Goal: Task Accomplishment & Management: Use online tool/utility

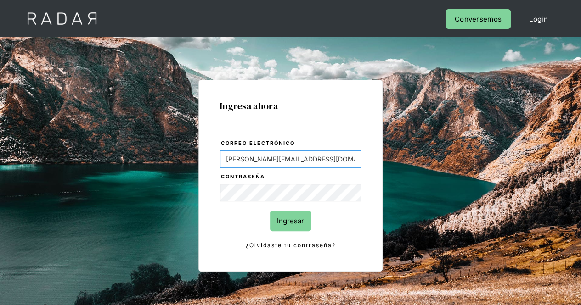
drag, startPoint x: 315, startPoint y: 157, endPoint x: 144, endPoint y: 152, distance: 171.4
click at [144, 152] on div "Ingresa ahora Correo electrónico Evans@prontopaga.com Contraseña Ingresar ¿Olvi…" at bounding box center [291, 207] width 432 height 286
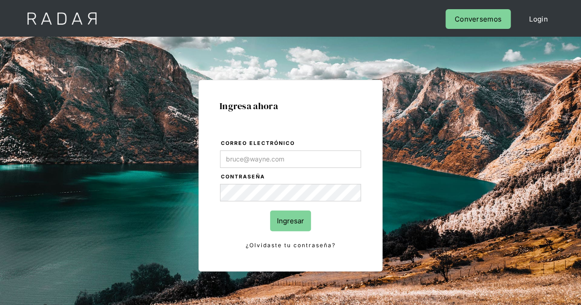
click at [418, 206] on div "Ingresa ahora Correo electrónico Contraseña Ingresar ¿Olvidaste tu contraseña? …" at bounding box center [291, 207] width 432 height 286
click at [123, 180] on div "Ingresa ahora Correo electrónico Contraseña Ingresar ¿Olvidaste tu contraseña? …" at bounding box center [291, 207] width 432 height 286
type input "[PERSON_NAME][EMAIL_ADDRESS][PERSON_NAME][DOMAIN_NAME]"
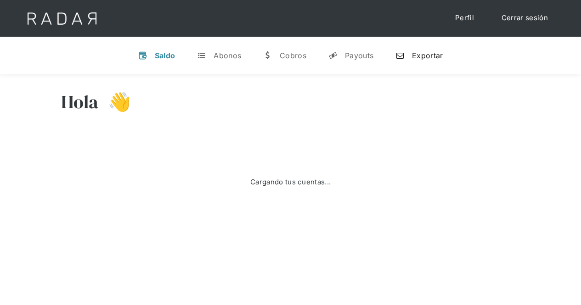
select select "prontopaga"
click at [408, 52] on link "n Exportar" at bounding box center [419, 56] width 62 height 24
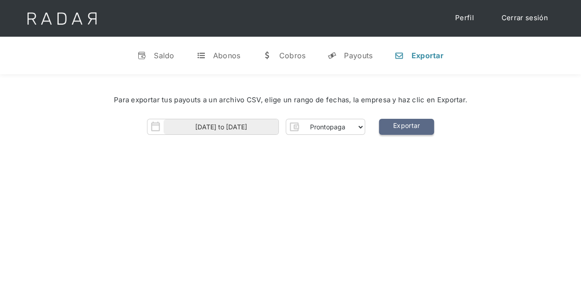
click at [421, 133] on link "Exportar" at bounding box center [406, 127] width 55 height 16
click at [524, 16] on link "Cerrar sesión" at bounding box center [524, 18] width 65 height 18
